Goal: Task Accomplishment & Management: Manage account settings

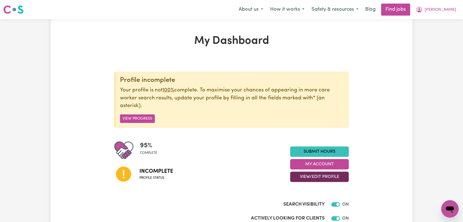
click at [335, 176] on button "View/Edit Profile" at bounding box center [319, 177] width 59 height 10
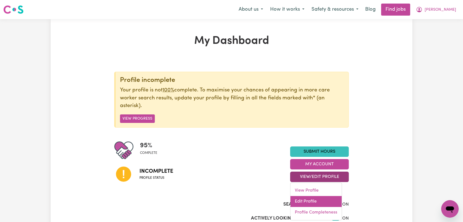
click at [311, 199] on link "Edit Profile" at bounding box center [315, 201] width 51 height 11
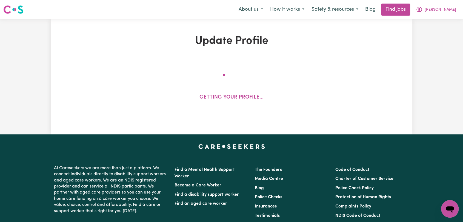
select select "[DEMOGRAPHIC_DATA]"
select select "Student Visa"
select select "Studying a healthcare related degree or qualification"
select select "43"
select select "60"
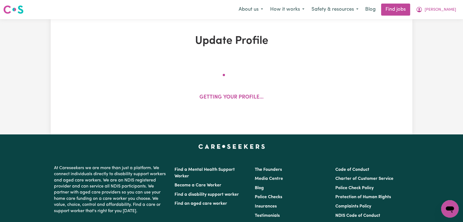
select select "77"
select select "94"
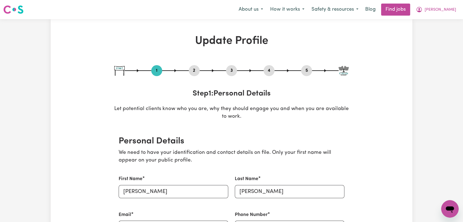
click at [197, 68] on button "2" at bounding box center [194, 70] width 11 height 7
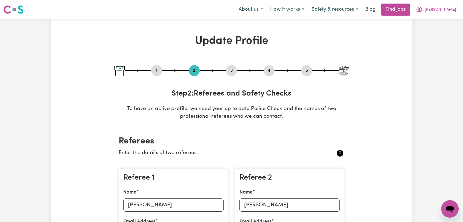
click at [231, 67] on button "3" at bounding box center [231, 70] width 11 height 7
select select "2025"
select select "2023"
select select "Certificate III (Individual Support)"
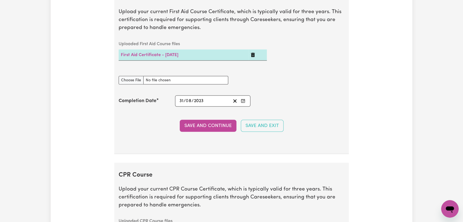
scroll to position [1095, 0]
click at [245, 100] on rect "Enter the Completion Date of your First Aid Course" at bounding box center [243, 101] width 4 height 3
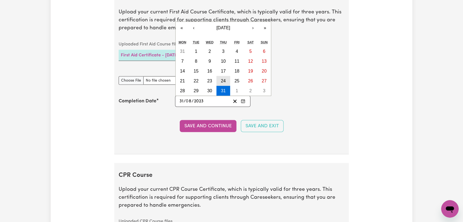
click at [226, 79] on button "24" at bounding box center [223, 81] width 14 height 10
type input "2023-08-24"
type input "24"
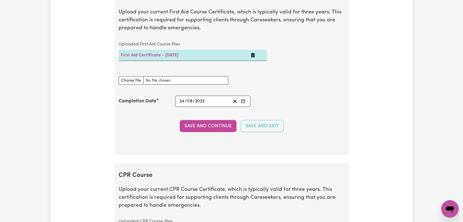
click at [212, 131] on section "First Aid Course Upload your current First Aid Course Certificate, which is typ…" at bounding box center [231, 70] width 234 height 169
click at [212, 122] on button "Save and Continue" at bounding box center [208, 126] width 57 height 12
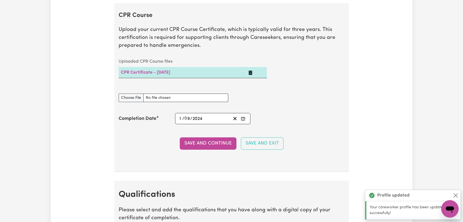
scroll to position [1257, 0]
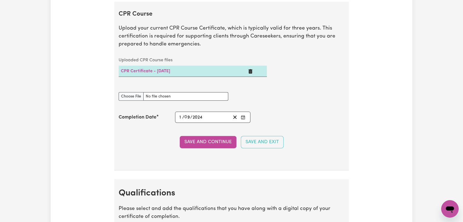
click at [243, 115] on icon "Enter the Completion Date of your CPR Course" at bounding box center [243, 117] width 4 height 4
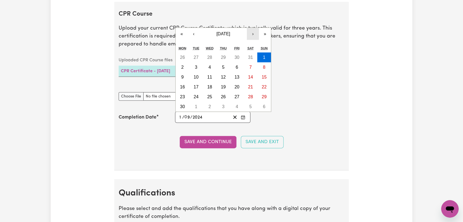
click at [252, 31] on button "›" at bounding box center [253, 34] width 12 height 12
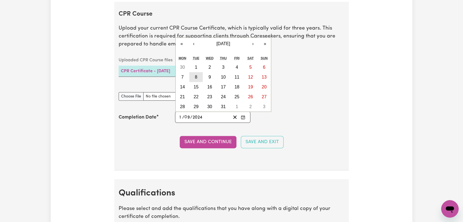
click at [196, 73] on button "8" at bounding box center [196, 77] width 14 height 10
type input "2024-10-08"
type input "8"
type input "10"
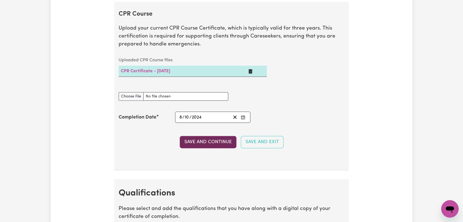
click at [198, 139] on button "Save and Continue" at bounding box center [208, 142] width 57 height 12
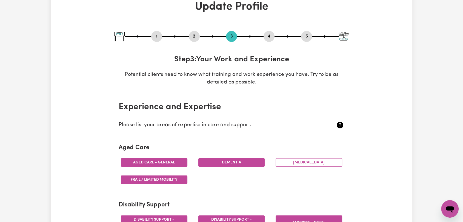
scroll to position [0, 0]
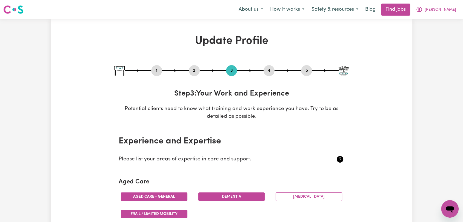
click at [269, 72] on button "4" at bounding box center [268, 70] width 11 height 7
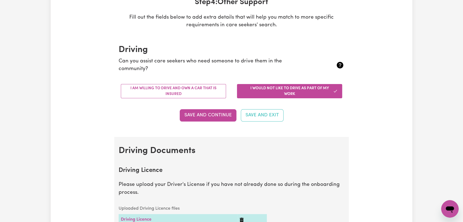
scroll to position [91, 0]
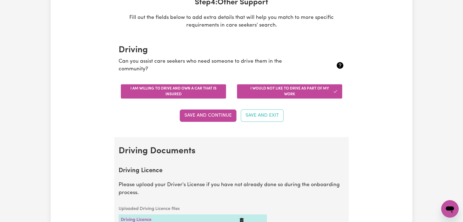
click at [188, 87] on button "I am willing to drive and own a car that is insured" at bounding box center [173, 91] width 105 height 14
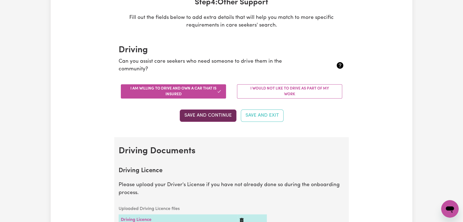
click at [204, 114] on button "Save and Continue" at bounding box center [208, 116] width 57 height 12
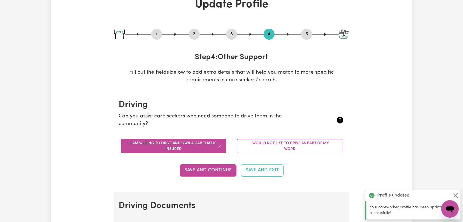
scroll to position [0, 0]
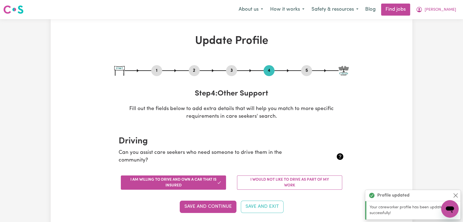
click at [305, 72] on button "5" at bounding box center [306, 70] width 11 height 7
select select "I am providing services by being employed by an organisation"
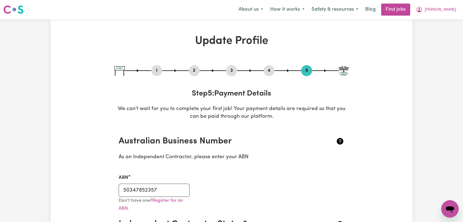
click at [198, 69] on button "2" at bounding box center [194, 70] width 11 height 7
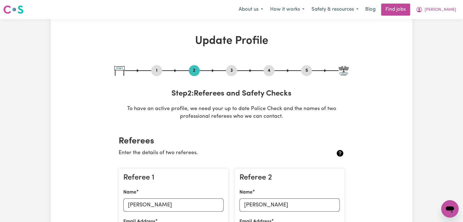
click at [158, 71] on button "1" at bounding box center [156, 70] width 11 height 7
select select "female"
select select "Student Visa"
select select "Studying a healthcare related degree or qualification"
select select "43"
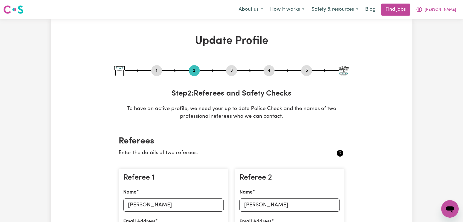
select select "60"
select select "77"
select select "94"
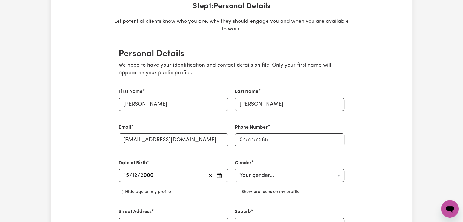
scroll to position [213, 0]
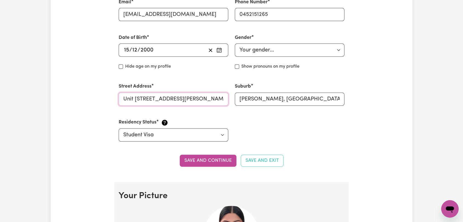
drag, startPoint x: 202, startPoint y: 98, endPoint x: 230, endPoint y: 100, distance: 28.0
click at [230, 100] on div "Street Address Unit 16/66-70 Lynwood avenue Cromer" at bounding box center [173, 94] width 116 height 36
type input "Unit 16/66-70 Lynwood avenue"
click at [207, 162] on button "Save and continue" at bounding box center [208, 161] width 57 height 12
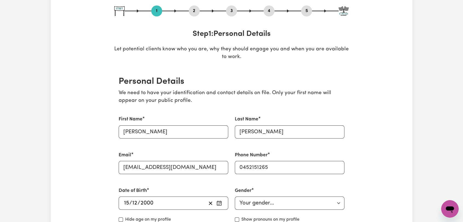
scroll to position [0, 0]
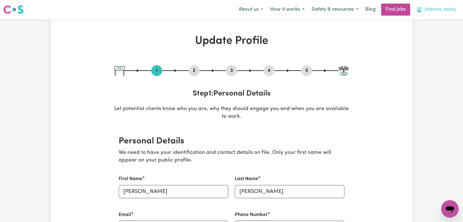
click at [446, 8] on span "[PERSON_NAME]" at bounding box center [440, 10] width 31 height 6
click at [437, 39] on link "Logout" at bounding box center [437, 42] width 43 height 10
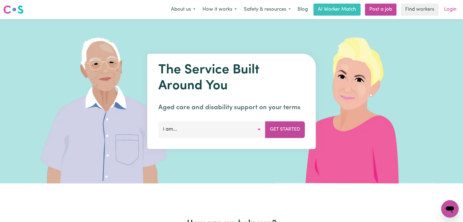
click at [447, 10] on link "Login" at bounding box center [450, 10] width 19 height 12
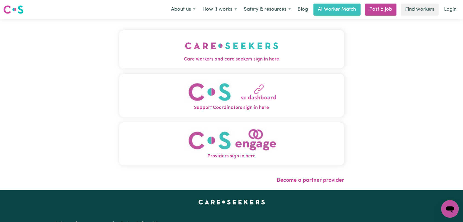
click at [230, 56] on button "Care workers and care seekers sign in here" at bounding box center [231, 49] width 225 height 38
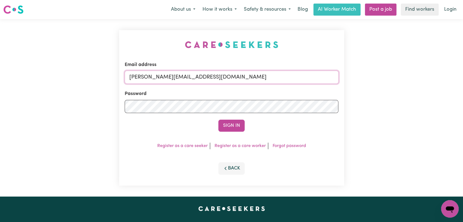
drag, startPoint x: 257, startPoint y: 76, endPoint x: 253, endPoint y: 78, distance: 5.4
click at [257, 76] on input "toni@careseekers.com.au" at bounding box center [232, 77] width 214 height 13
drag, startPoint x: 159, startPoint y: 76, endPoint x: 257, endPoint y: 86, distance: 99.4
click at [257, 86] on form "Email address Superuser~jakedworkin@hotmail.com Password Sign In" at bounding box center [232, 96] width 214 height 70
type input "Superuser~babby.randhawa@yahoo.com"
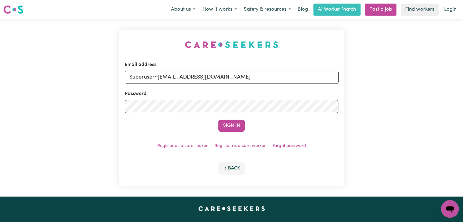
click at [228, 125] on button "Sign In" at bounding box center [231, 126] width 26 height 12
